Goal: Information Seeking & Learning: Learn about a topic

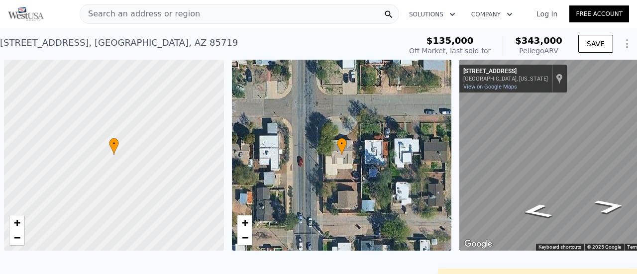
click at [117, 11] on span "Search an address or region" at bounding box center [140, 14] width 120 height 12
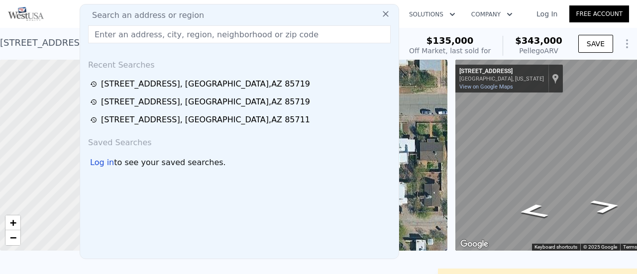
click at [115, 33] on input "text" at bounding box center [239, 34] width 302 height 18
type input "$ 346,000"
type input "$ 182,502"
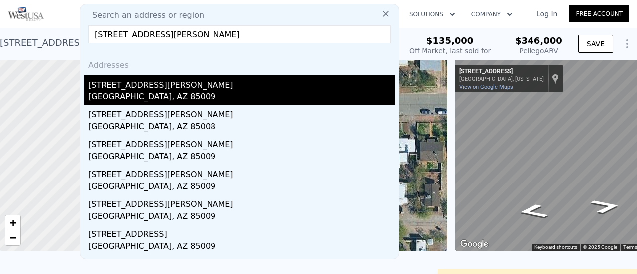
type input "[STREET_ADDRESS][PERSON_NAME]"
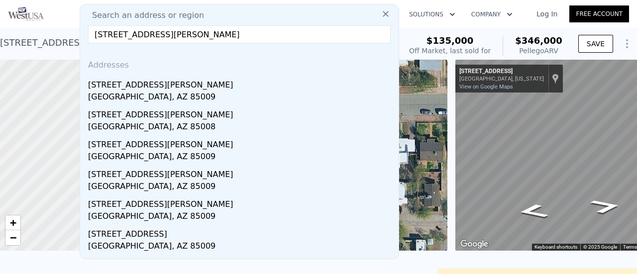
click at [135, 88] on div "[STREET_ADDRESS][PERSON_NAME]" at bounding box center [241, 83] width 306 height 16
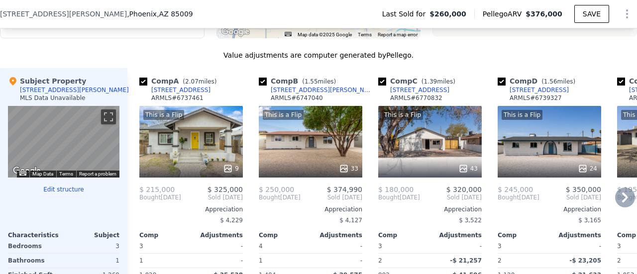
scroll to position [991, 0]
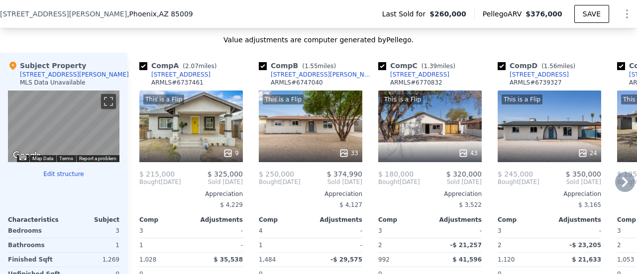
click at [615, 187] on icon at bounding box center [625, 182] width 20 height 20
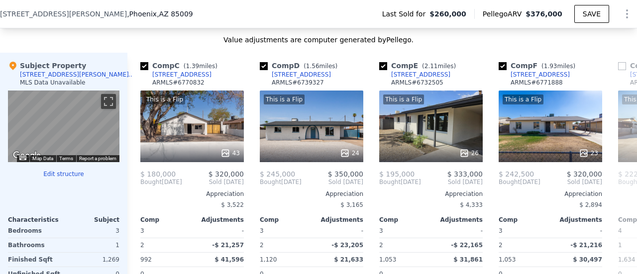
scroll to position [0, 239]
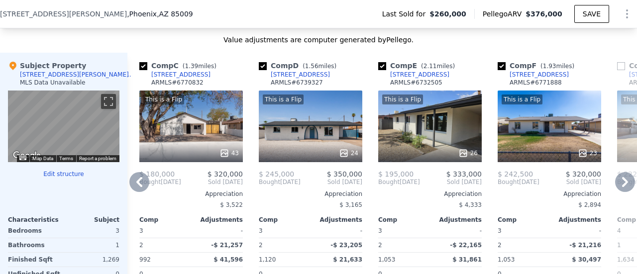
click at [616, 186] on icon at bounding box center [625, 182] width 20 height 20
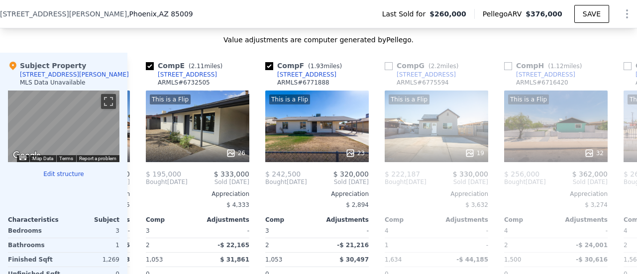
scroll to position [0, 478]
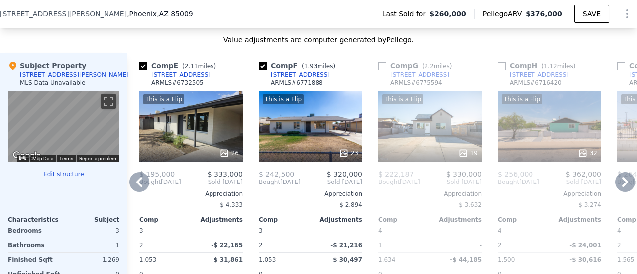
click at [615, 186] on icon at bounding box center [625, 182] width 20 height 20
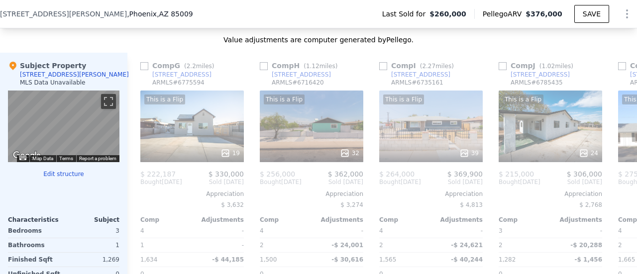
scroll to position [0, 716]
click at [615, 186] on icon at bounding box center [625, 182] width 20 height 20
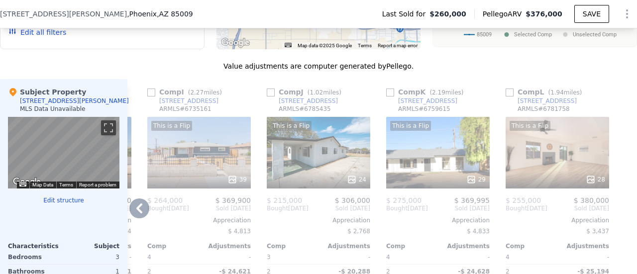
scroll to position [991, 0]
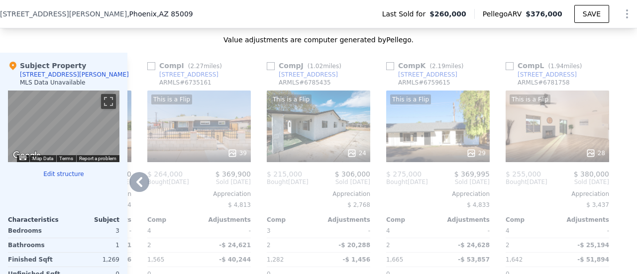
click at [136, 182] on icon at bounding box center [139, 182] width 20 height 20
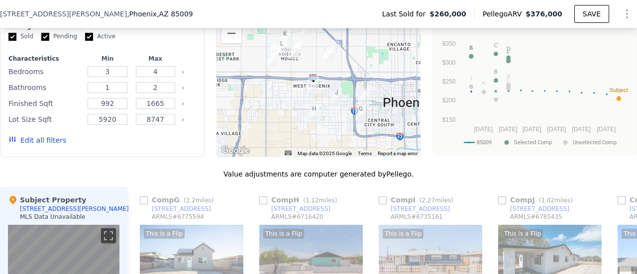
scroll to position [958, 0]
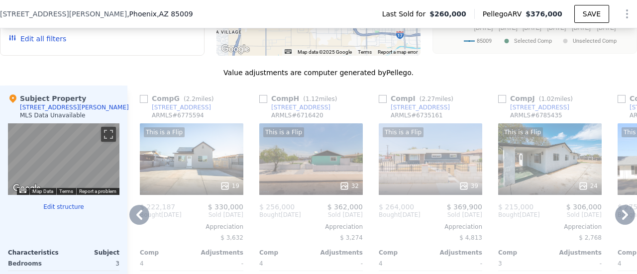
click at [136, 217] on icon at bounding box center [139, 215] width 6 height 10
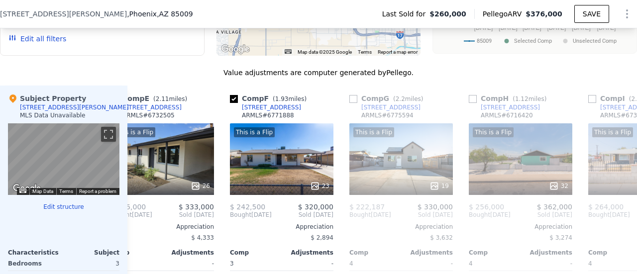
scroll to position [0, 477]
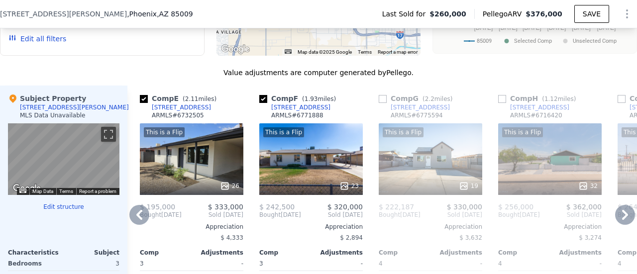
click at [137, 218] on icon at bounding box center [139, 215] width 6 height 10
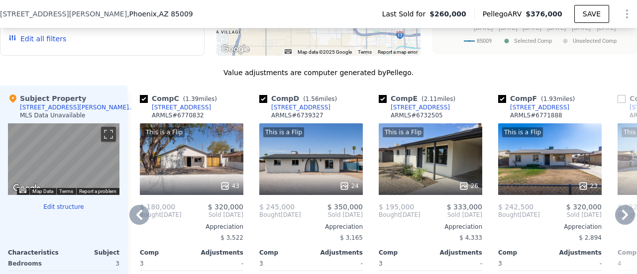
scroll to position [1008, 0]
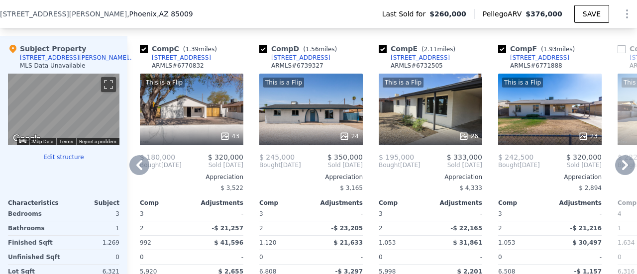
click at [228, 135] on icon at bounding box center [225, 136] width 10 height 10
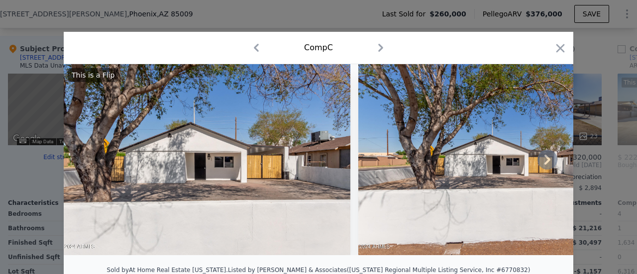
click at [540, 164] on icon at bounding box center [547, 160] width 20 height 20
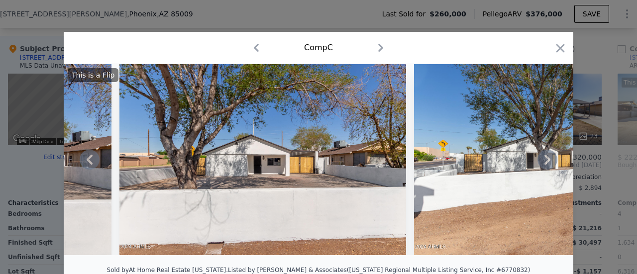
click at [548, 163] on icon at bounding box center [547, 160] width 20 height 20
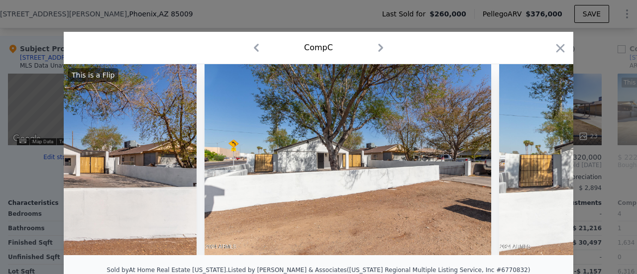
scroll to position [0, 478]
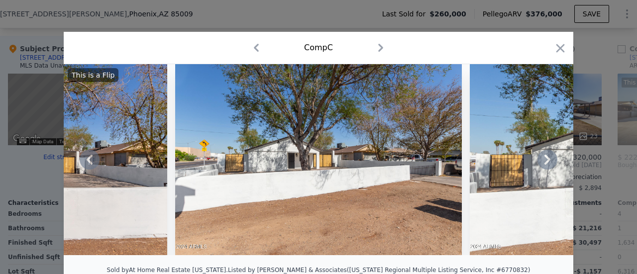
click at [547, 161] on icon at bounding box center [547, 160] width 20 height 20
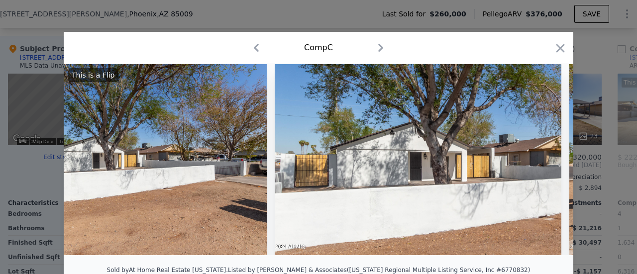
scroll to position [0, 716]
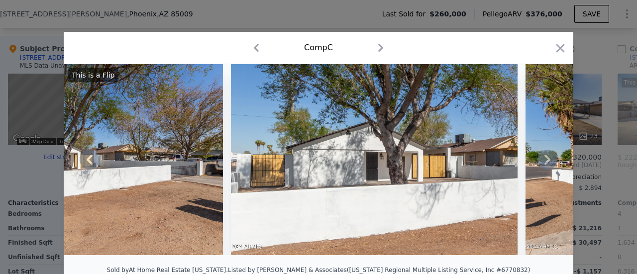
click at [548, 162] on icon at bounding box center [547, 160] width 20 height 20
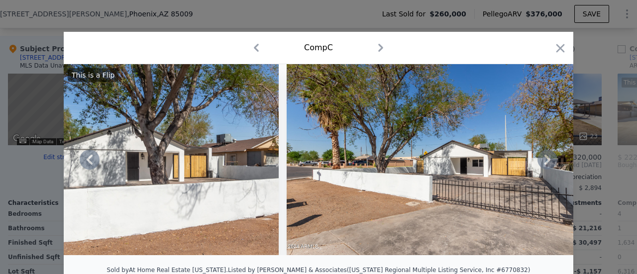
click at [548, 162] on icon at bounding box center [547, 160] width 20 height 20
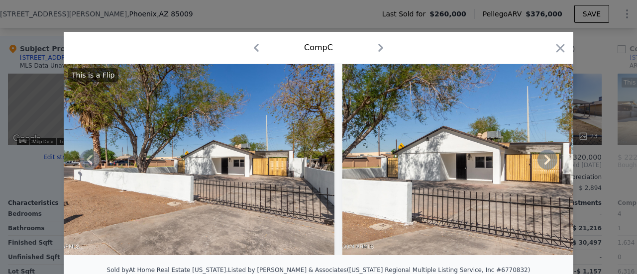
click at [548, 162] on icon at bounding box center [547, 160] width 20 height 20
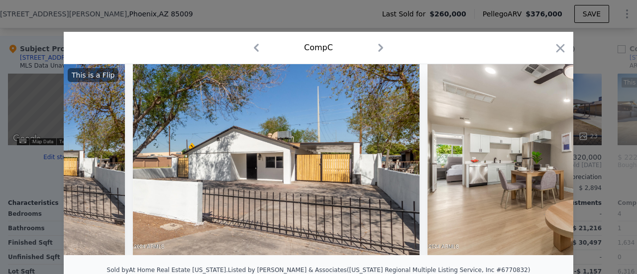
scroll to position [0, 1433]
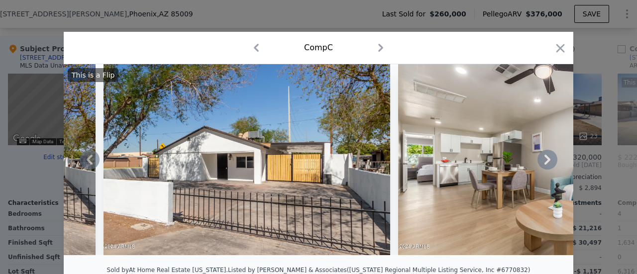
click at [548, 162] on icon at bounding box center [547, 160] width 20 height 20
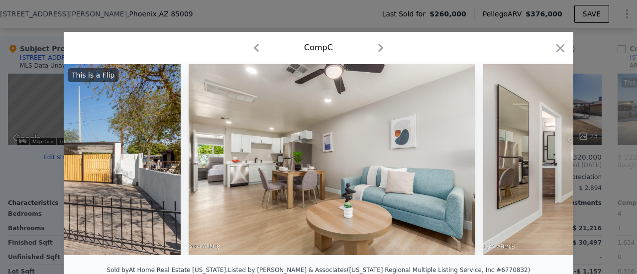
scroll to position [0, 1672]
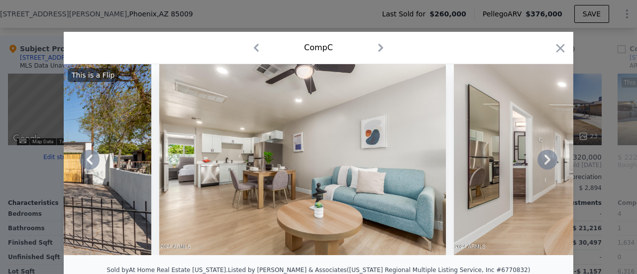
click at [548, 162] on icon at bounding box center [547, 160] width 20 height 20
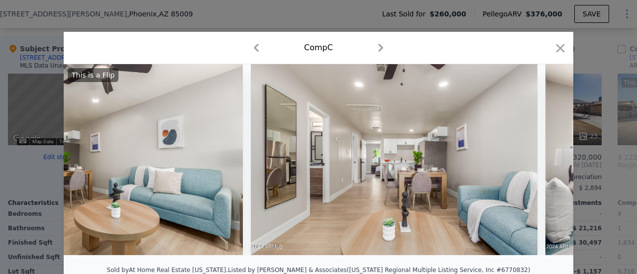
scroll to position [0, 1910]
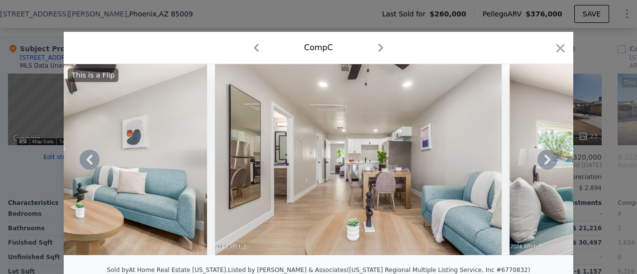
click at [548, 162] on icon at bounding box center [547, 160] width 20 height 20
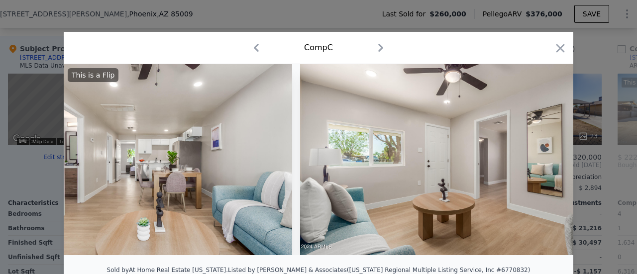
scroll to position [0, 2149]
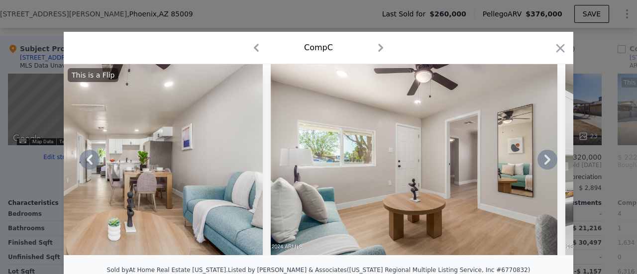
click at [547, 161] on icon at bounding box center [547, 160] width 20 height 20
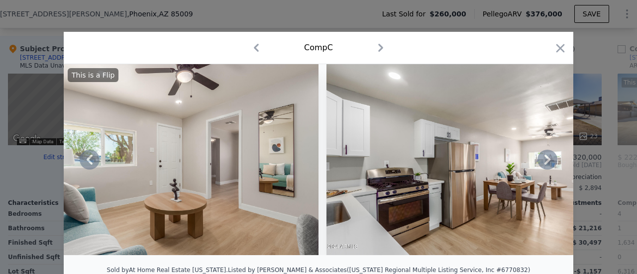
click at [547, 161] on icon at bounding box center [547, 160] width 20 height 20
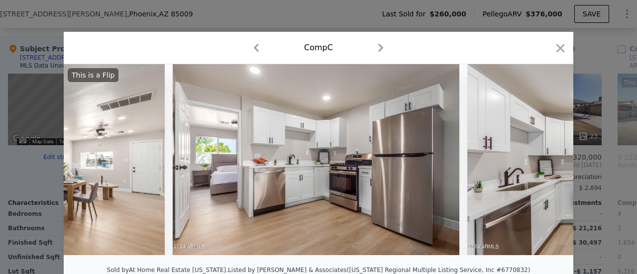
scroll to position [0, 2866]
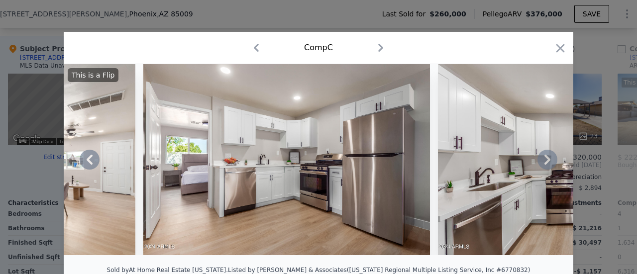
click at [547, 161] on div "This is a Flip" at bounding box center [318, 159] width 509 height 191
click at [547, 161] on icon at bounding box center [547, 160] width 20 height 20
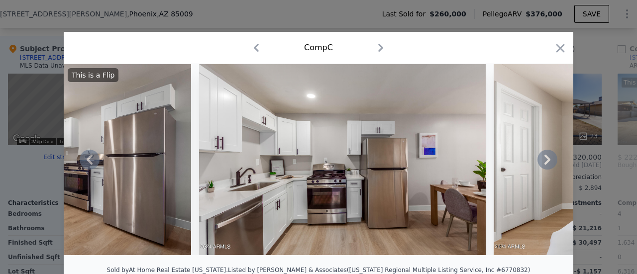
click at [547, 161] on icon at bounding box center [547, 160] width 20 height 20
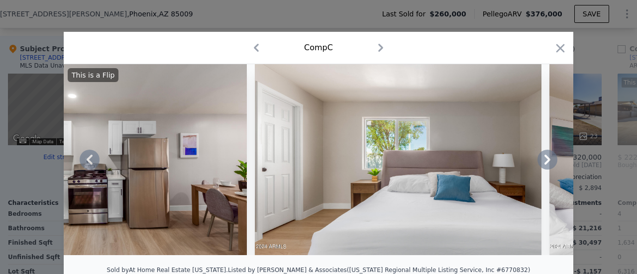
click at [547, 161] on icon at bounding box center [547, 160] width 20 height 20
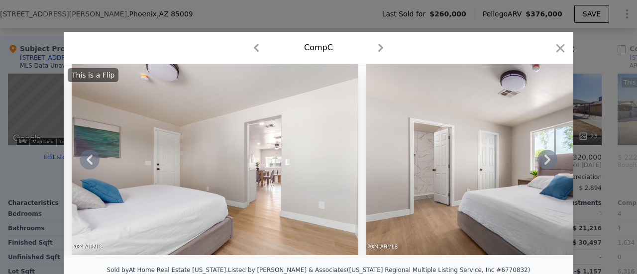
click at [547, 161] on icon at bounding box center [547, 160] width 20 height 20
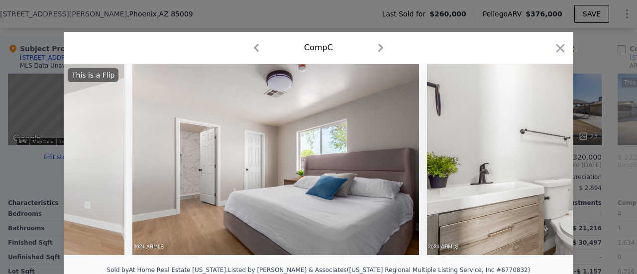
scroll to position [0, 4060]
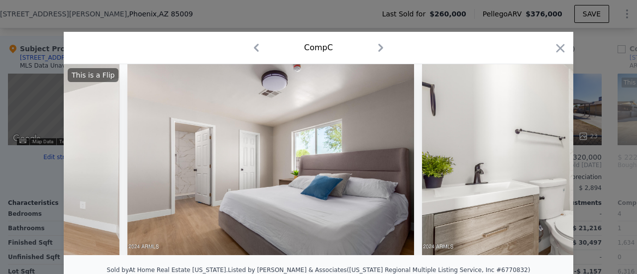
click at [547, 161] on div "This is a Flip" at bounding box center [318, 159] width 509 height 191
click at [547, 161] on icon at bounding box center [547, 160] width 20 height 20
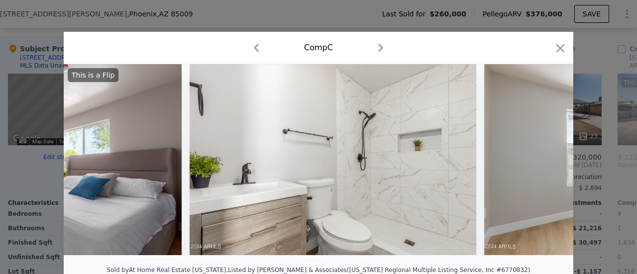
scroll to position [0, 4299]
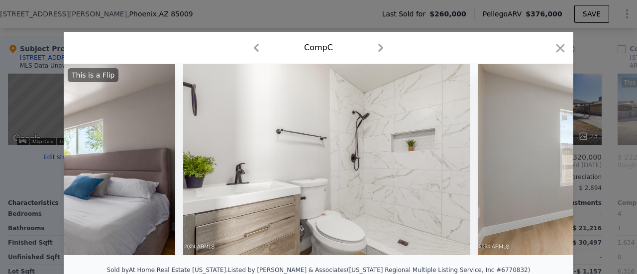
click at [547, 161] on div "This is a Flip" at bounding box center [318, 159] width 509 height 191
click at [547, 161] on icon at bounding box center [547, 160] width 20 height 20
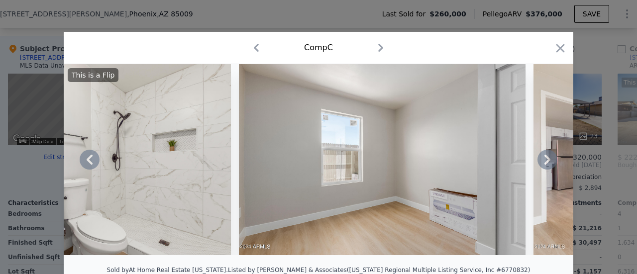
click at [547, 161] on icon at bounding box center [547, 160] width 20 height 20
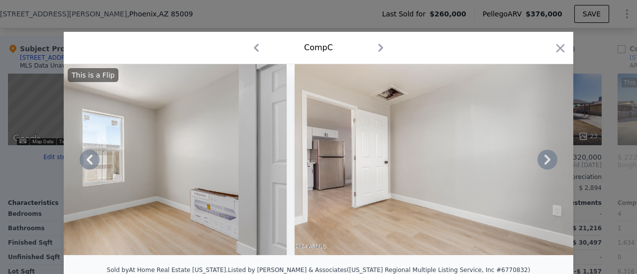
click at [547, 161] on icon at bounding box center [547, 160] width 20 height 20
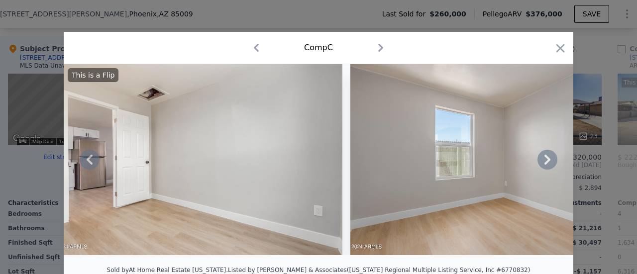
click at [547, 161] on icon at bounding box center [547, 160] width 20 height 20
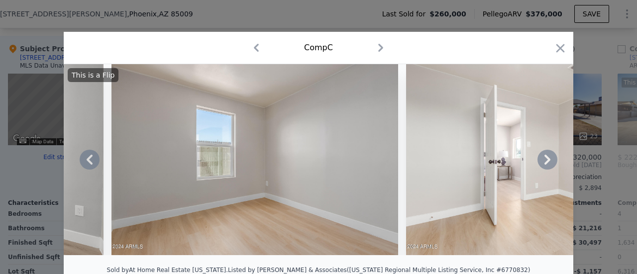
click at [546, 161] on icon at bounding box center [547, 160] width 20 height 20
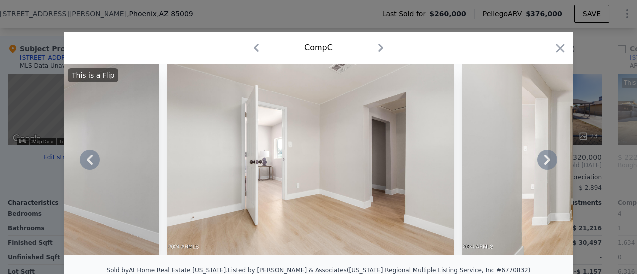
click at [546, 161] on icon at bounding box center [547, 160] width 20 height 20
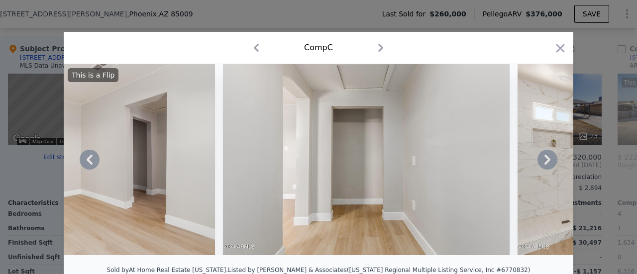
click at [546, 161] on icon at bounding box center [547, 160] width 20 height 20
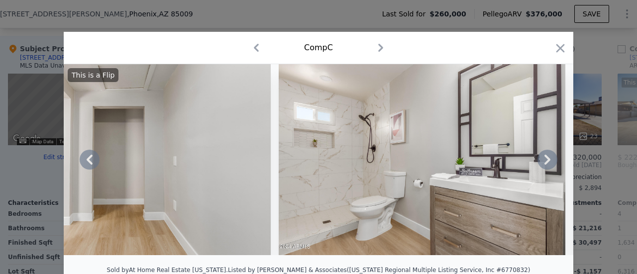
click at [546, 161] on icon at bounding box center [547, 160] width 20 height 20
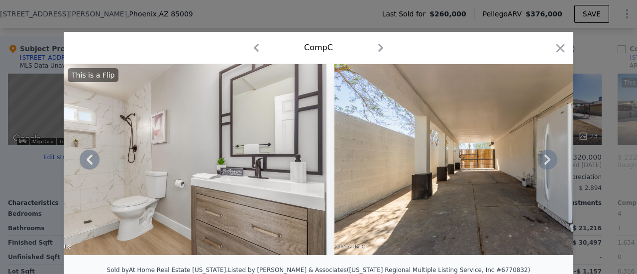
click at [546, 161] on icon at bounding box center [547, 160] width 20 height 20
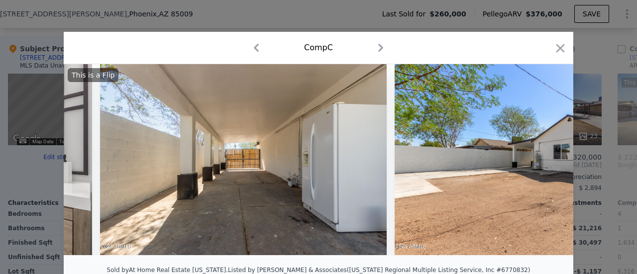
scroll to position [0, 6448]
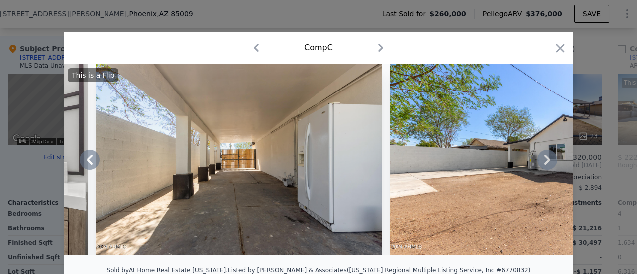
click at [546, 161] on icon at bounding box center [547, 160] width 20 height 20
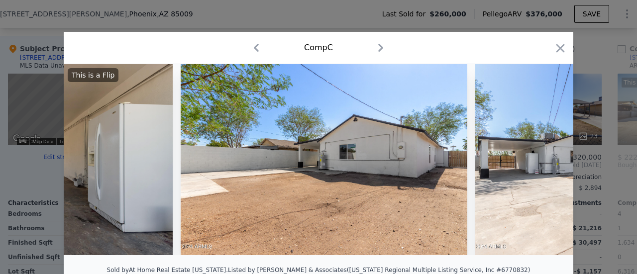
scroll to position [0, 6687]
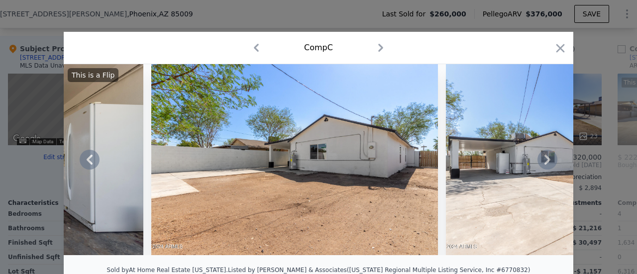
click at [546, 161] on icon at bounding box center [547, 160] width 20 height 20
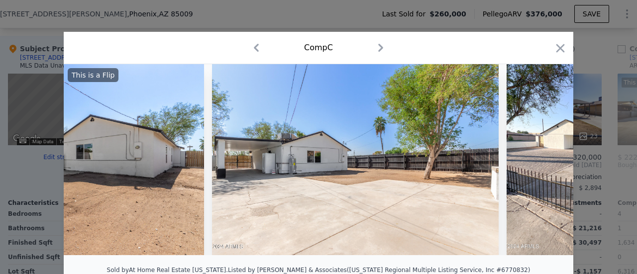
scroll to position [0, 6926]
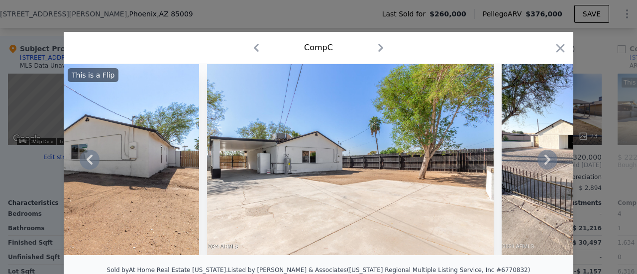
click at [546, 161] on icon at bounding box center [547, 160] width 20 height 20
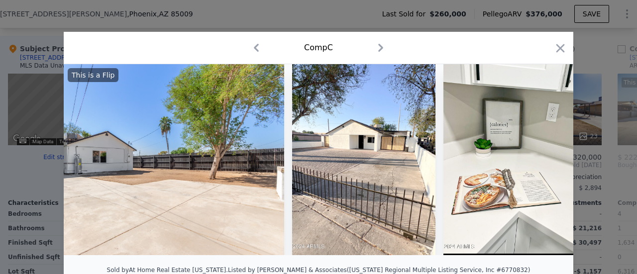
scroll to position [0, 7164]
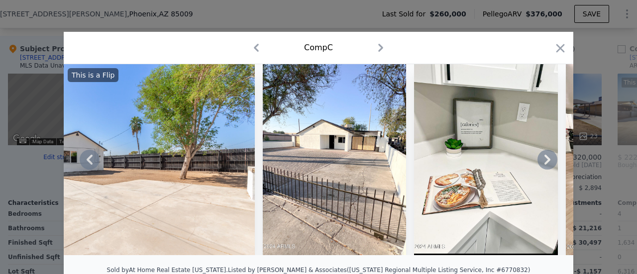
click at [543, 159] on icon at bounding box center [547, 160] width 20 height 20
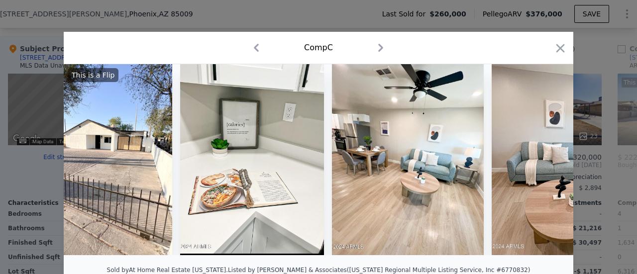
scroll to position [0, 7403]
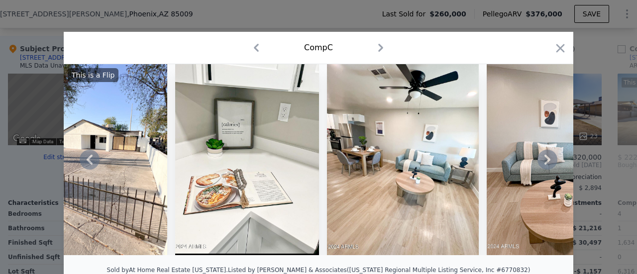
click at [543, 159] on div "This is a Flip" at bounding box center [318, 159] width 509 height 191
click at [559, 50] on icon "button" at bounding box center [560, 48] width 14 height 14
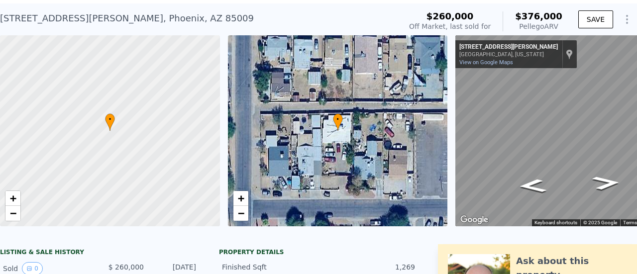
scroll to position [3, 0]
